Goal: Ask a question

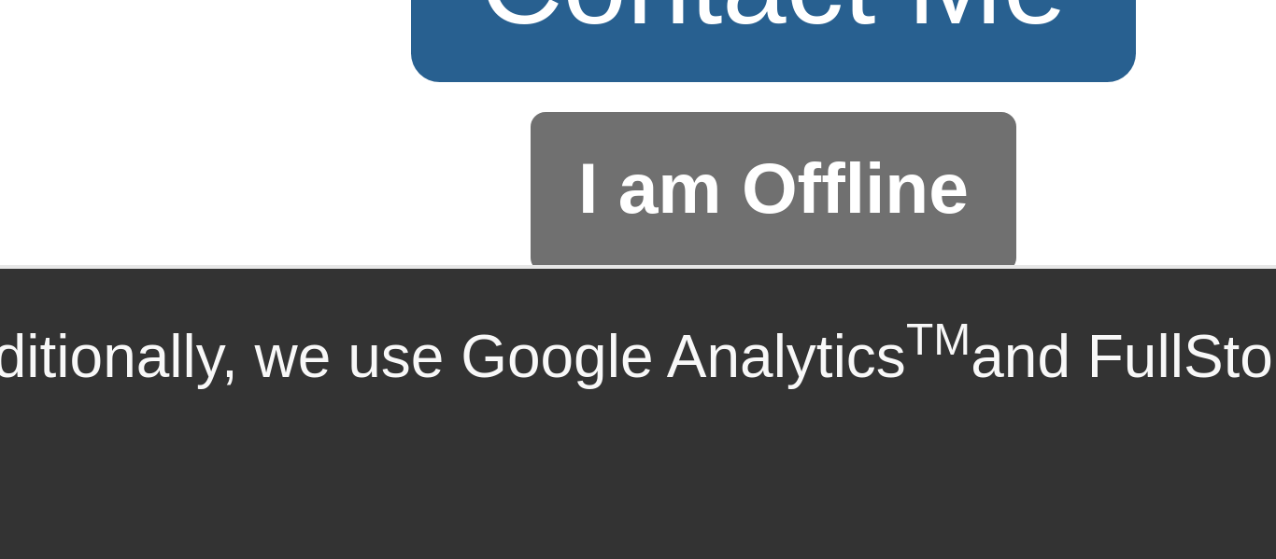
scroll to position [209, 0]
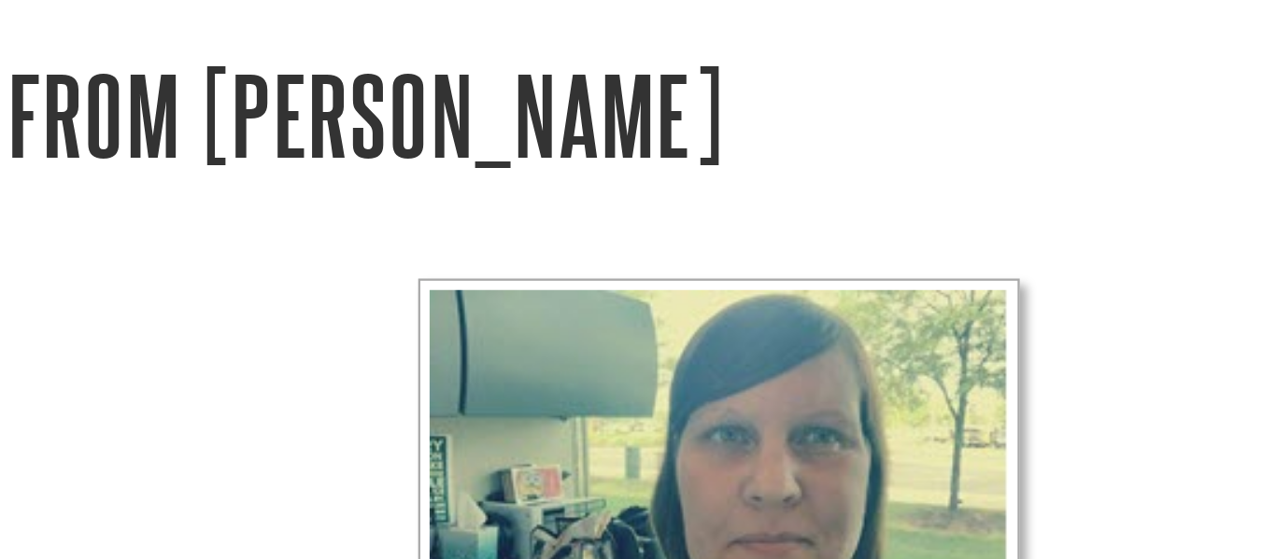
scroll to position [59, 0]
